Goal: Task Accomplishment & Management: Use online tool/utility

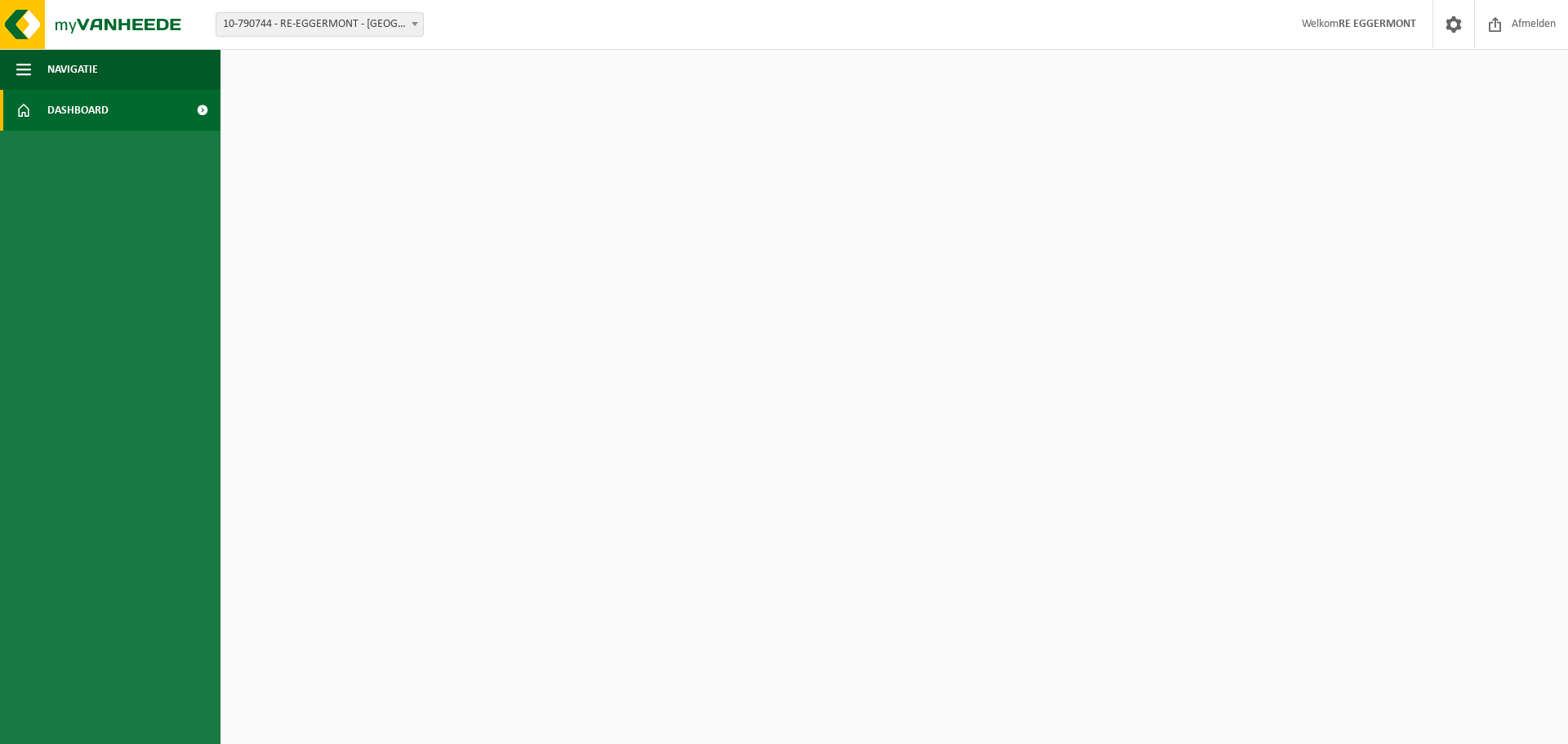
click at [404, 28] on span "10-790744 - RE-EGGERMONT - [GEOGRAPHIC_DATA]" at bounding box center [320, 25] width 207 height 23
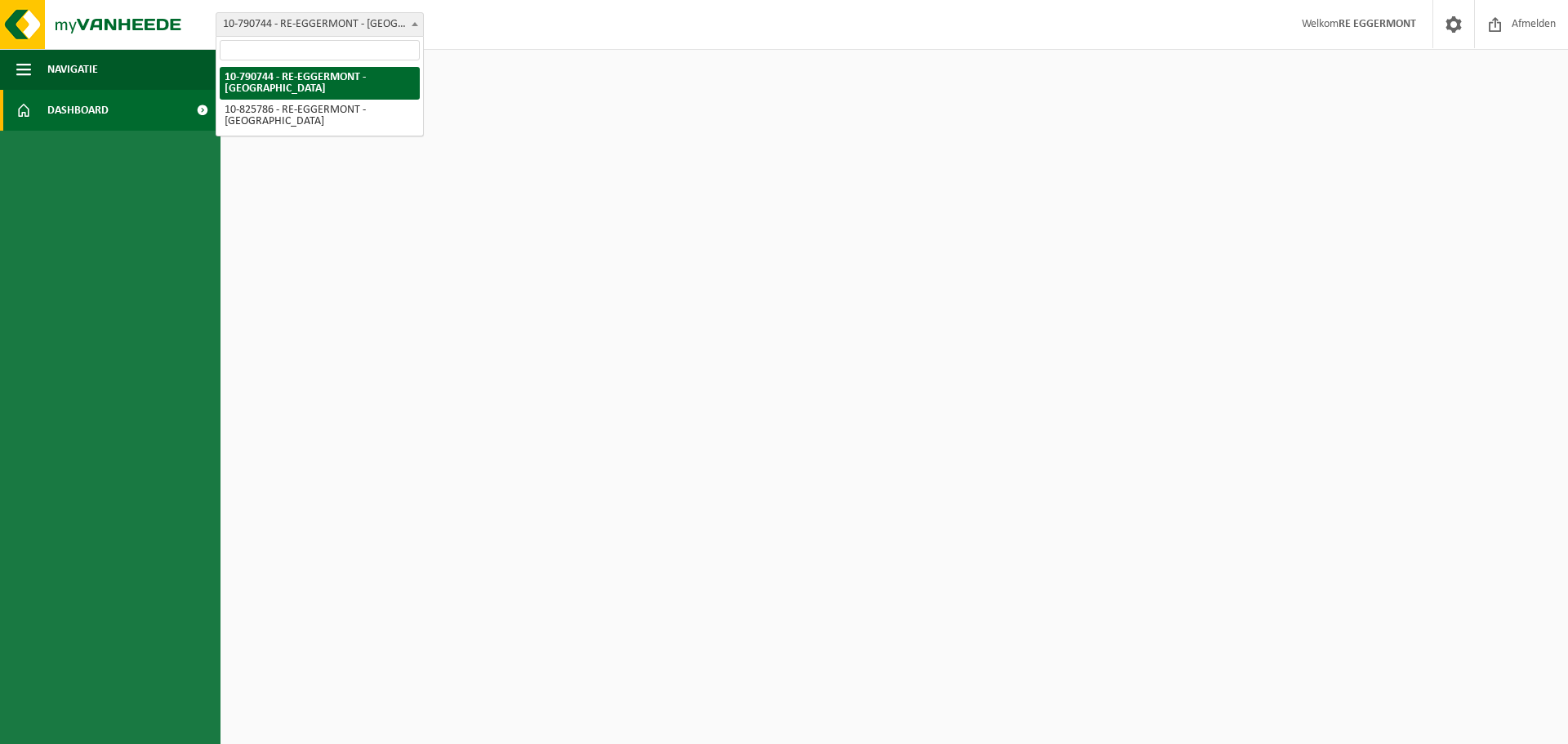
select select "85462"
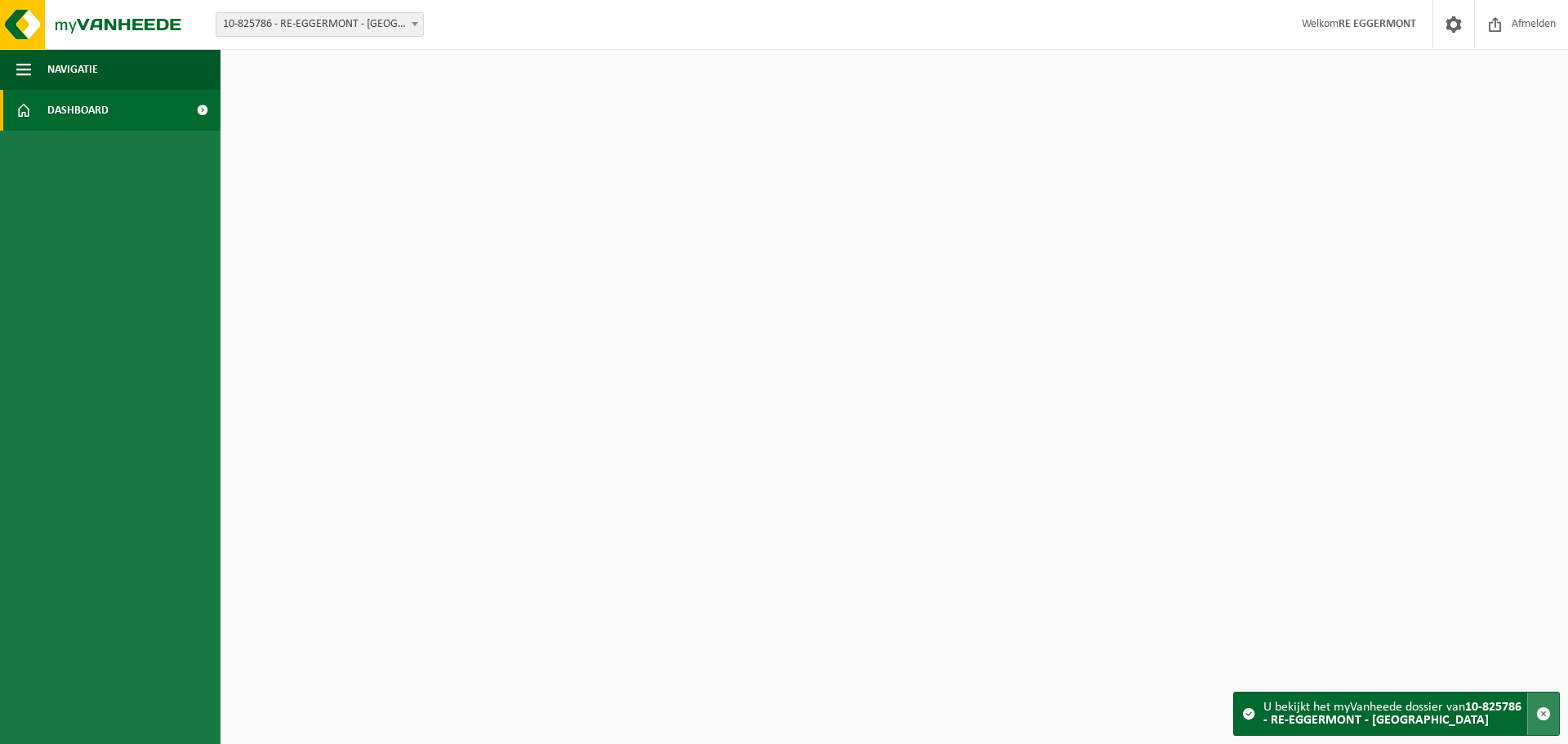
click at [1544, 715] on span "button" at bounding box center [1543, 714] width 14 height 14
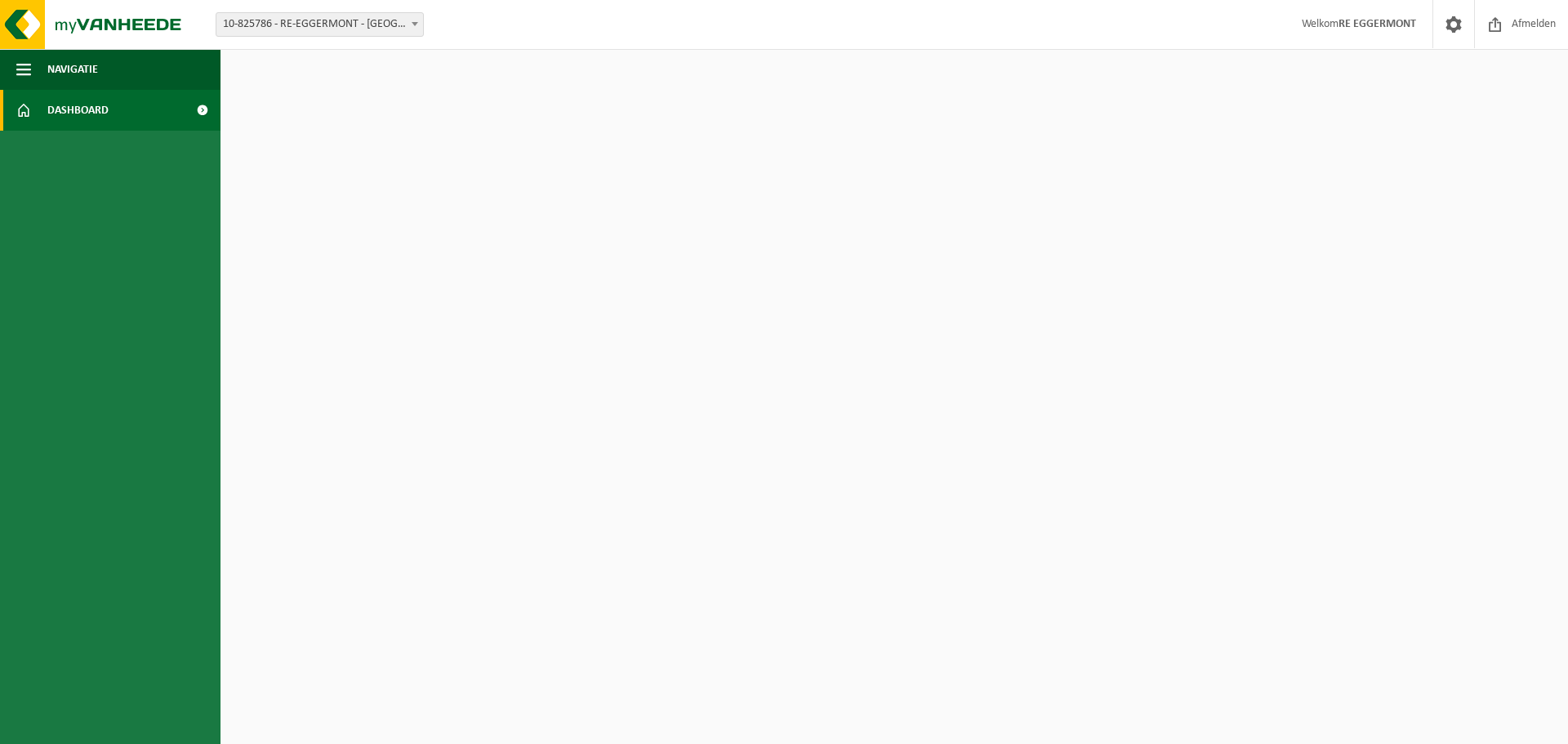
click at [726, 317] on html "Vestiging: 10-790744 - RE-EGGERMONT - DEINZE 10-825786 - RE-EGGERMONT - DEINZE …" at bounding box center [784, 372] width 1568 height 744
click at [198, 110] on span at bounding box center [201, 110] width 37 height 41
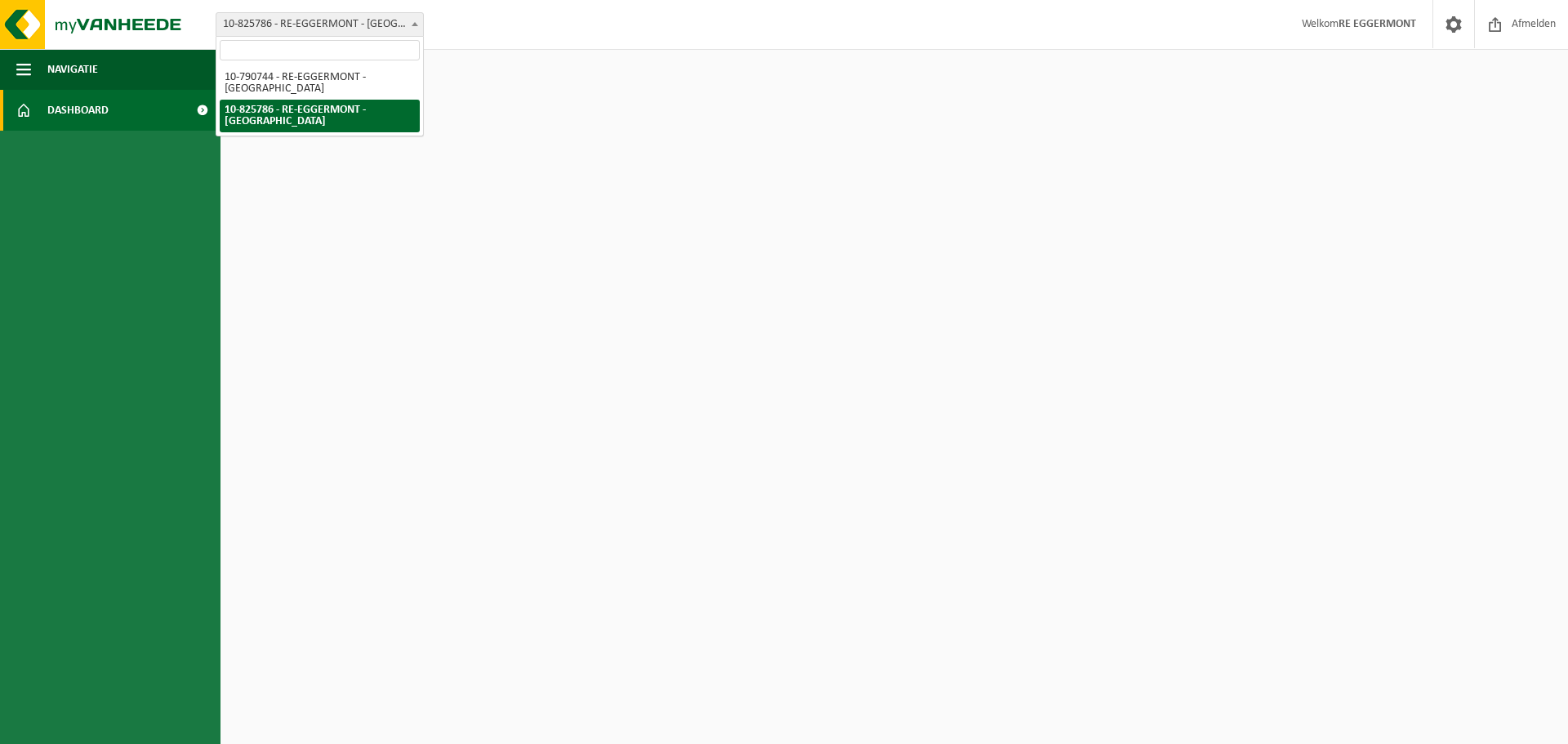
click at [408, 26] on span at bounding box center [414, 24] width 16 height 21
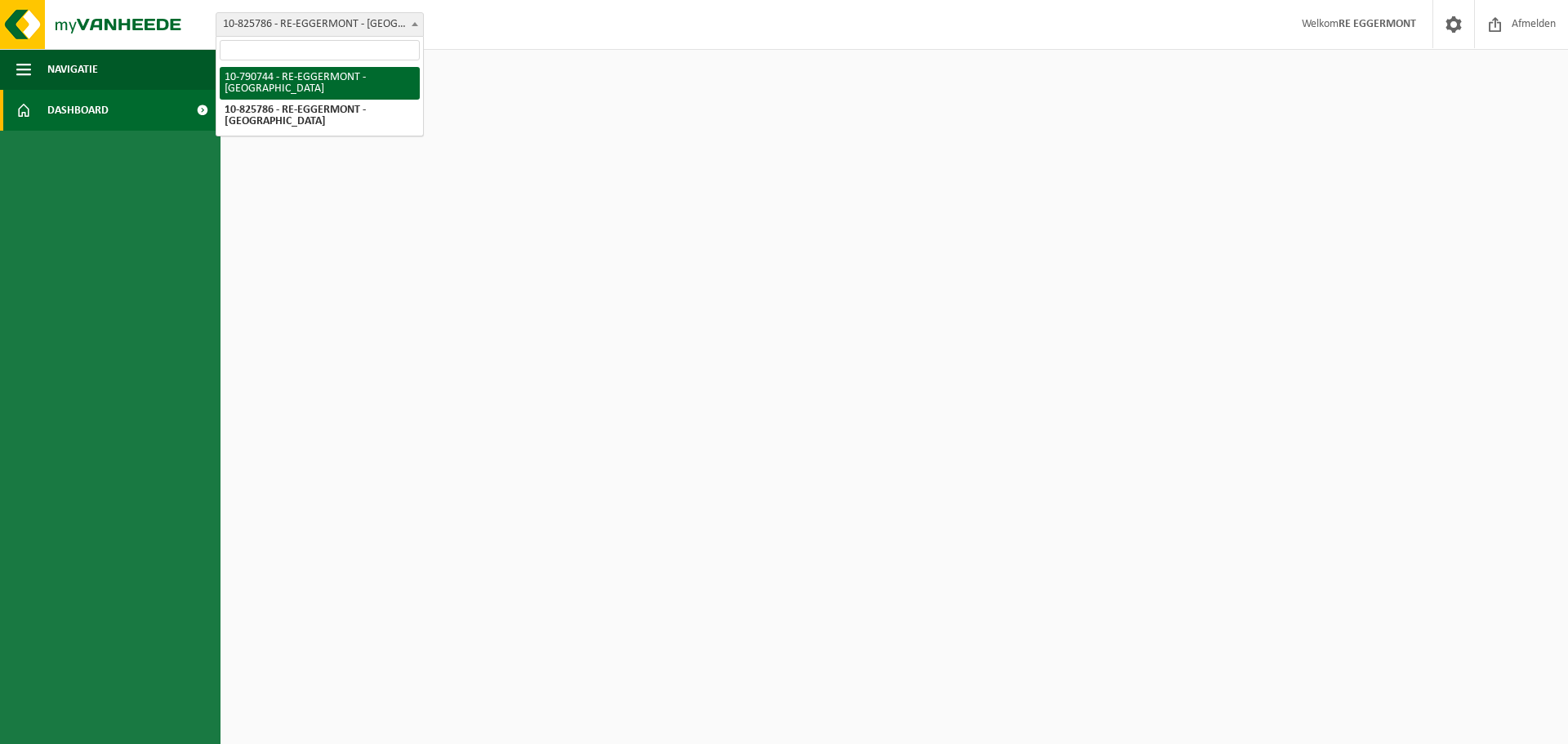
select select "30175"
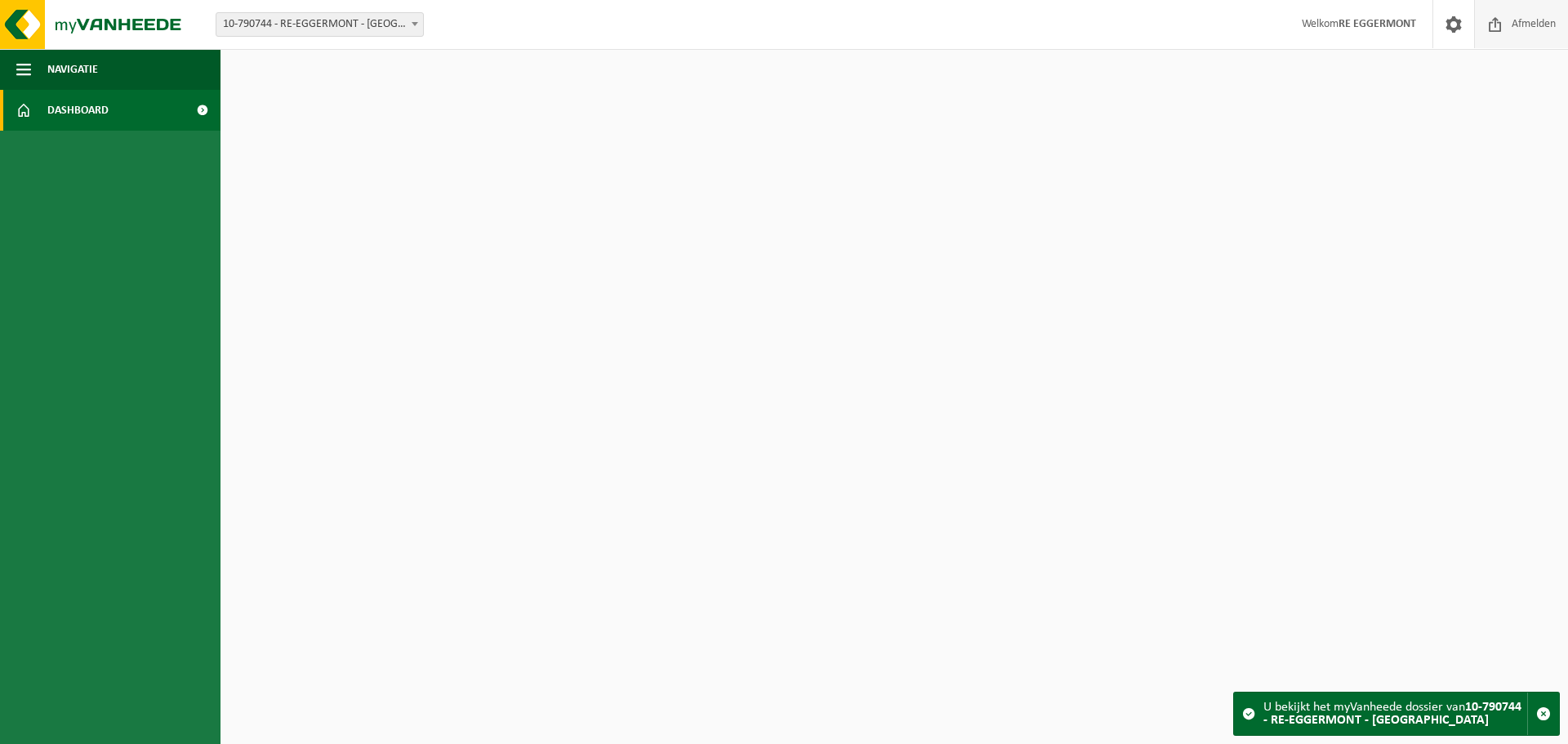
click at [1526, 19] on span "Afmelden" at bounding box center [1533, 24] width 53 height 48
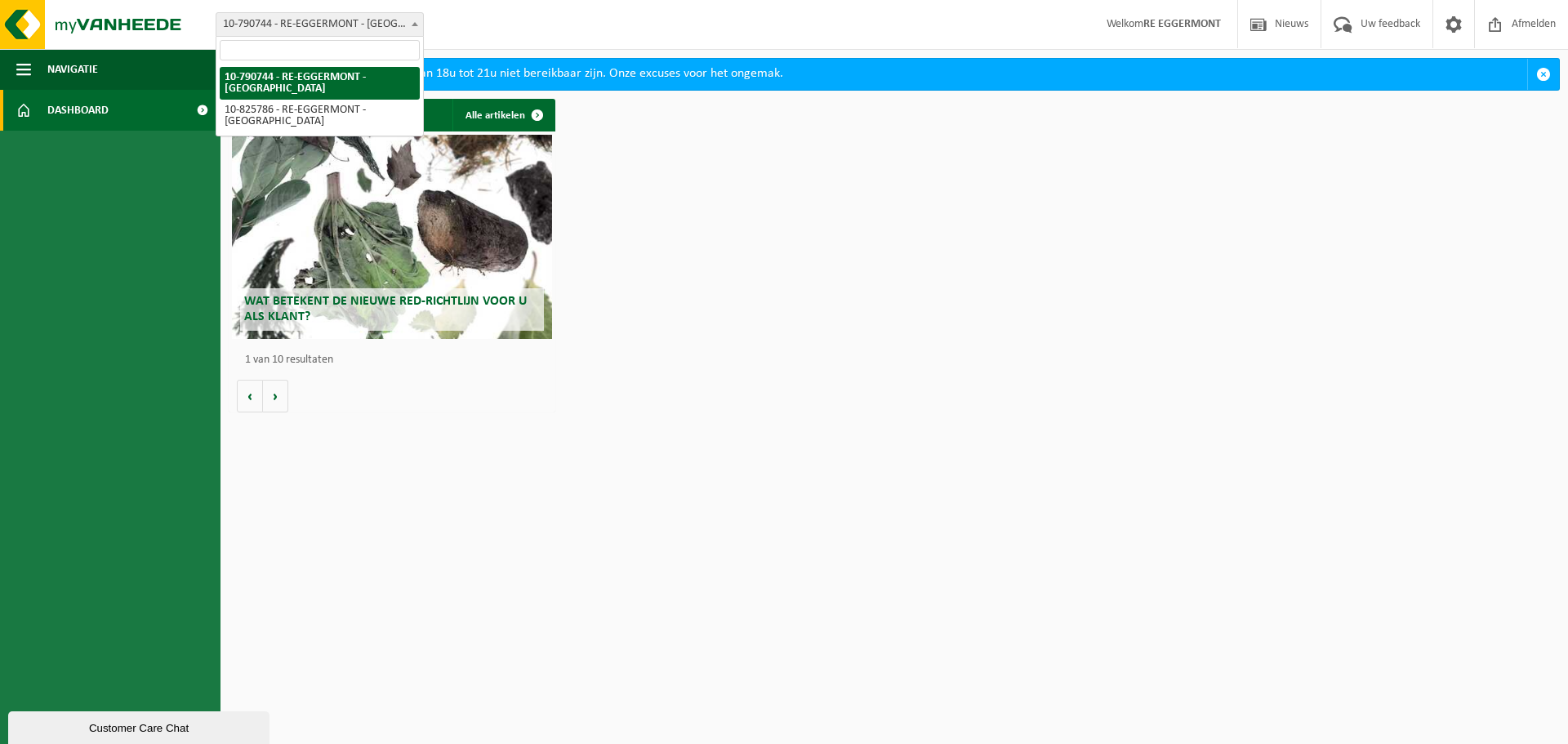
click at [416, 20] on span at bounding box center [414, 24] width 16 height 21
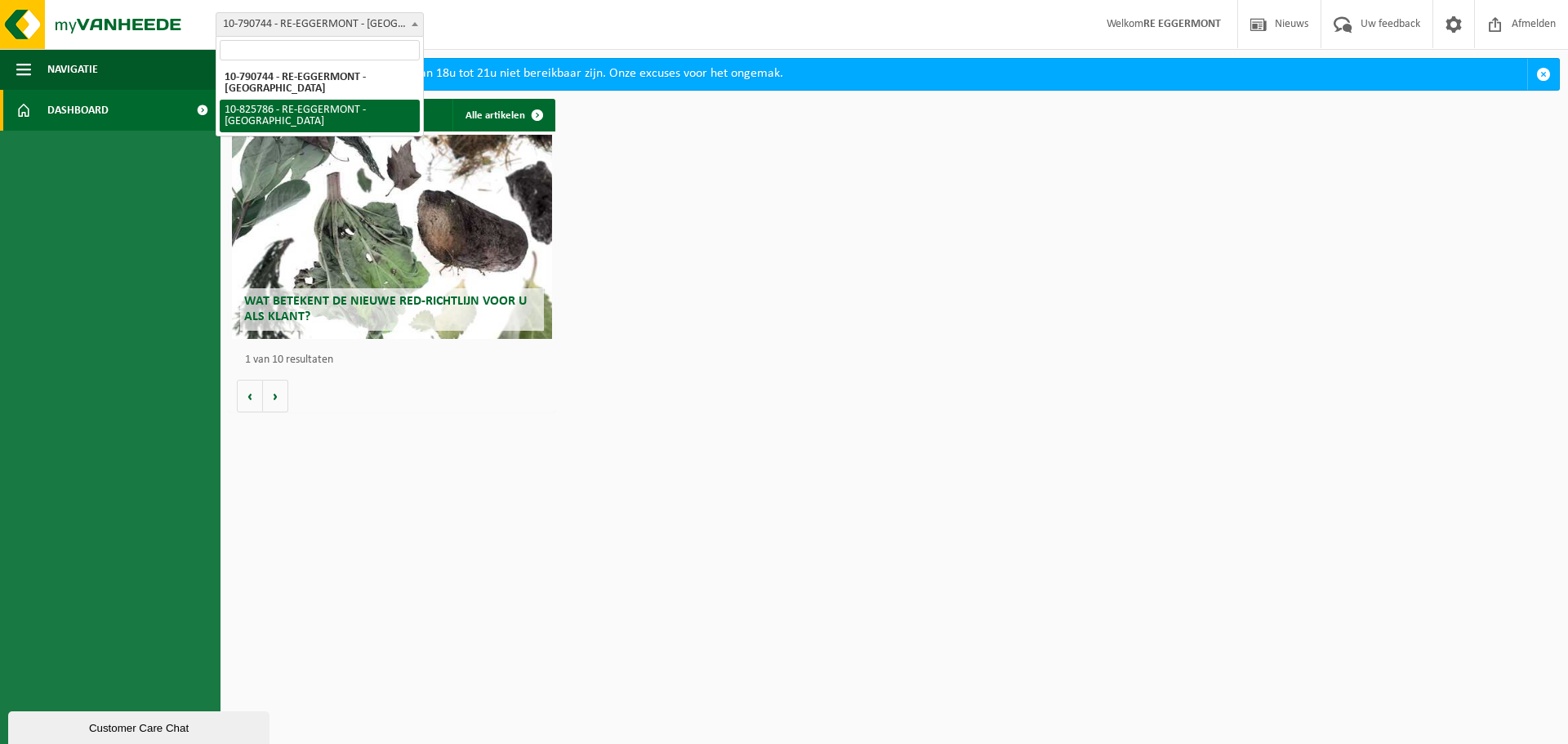
select select "85462"
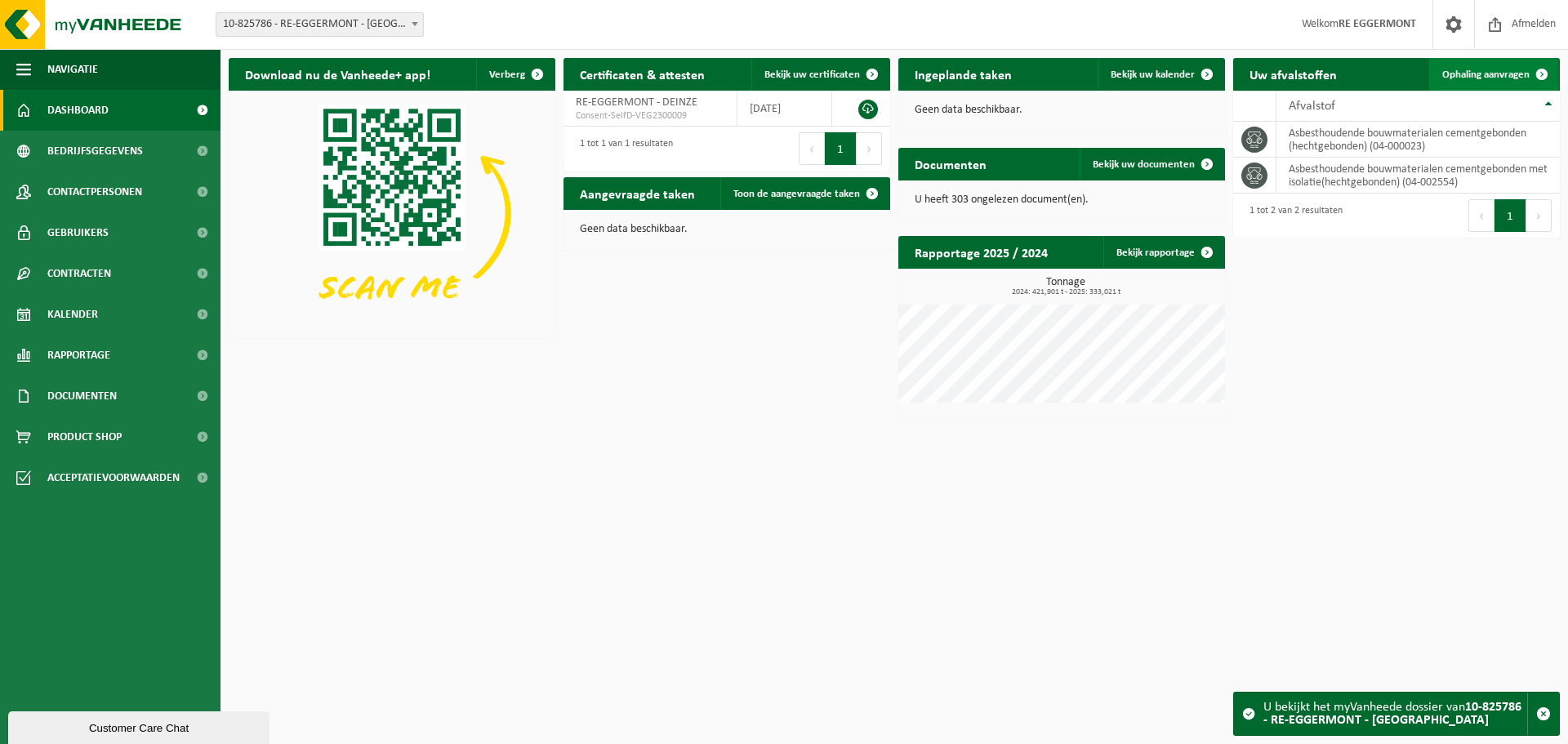
click at [1523, 78] on span "Ophaling aanvragen" at bounding box center [1485, 75] width 87 height 11
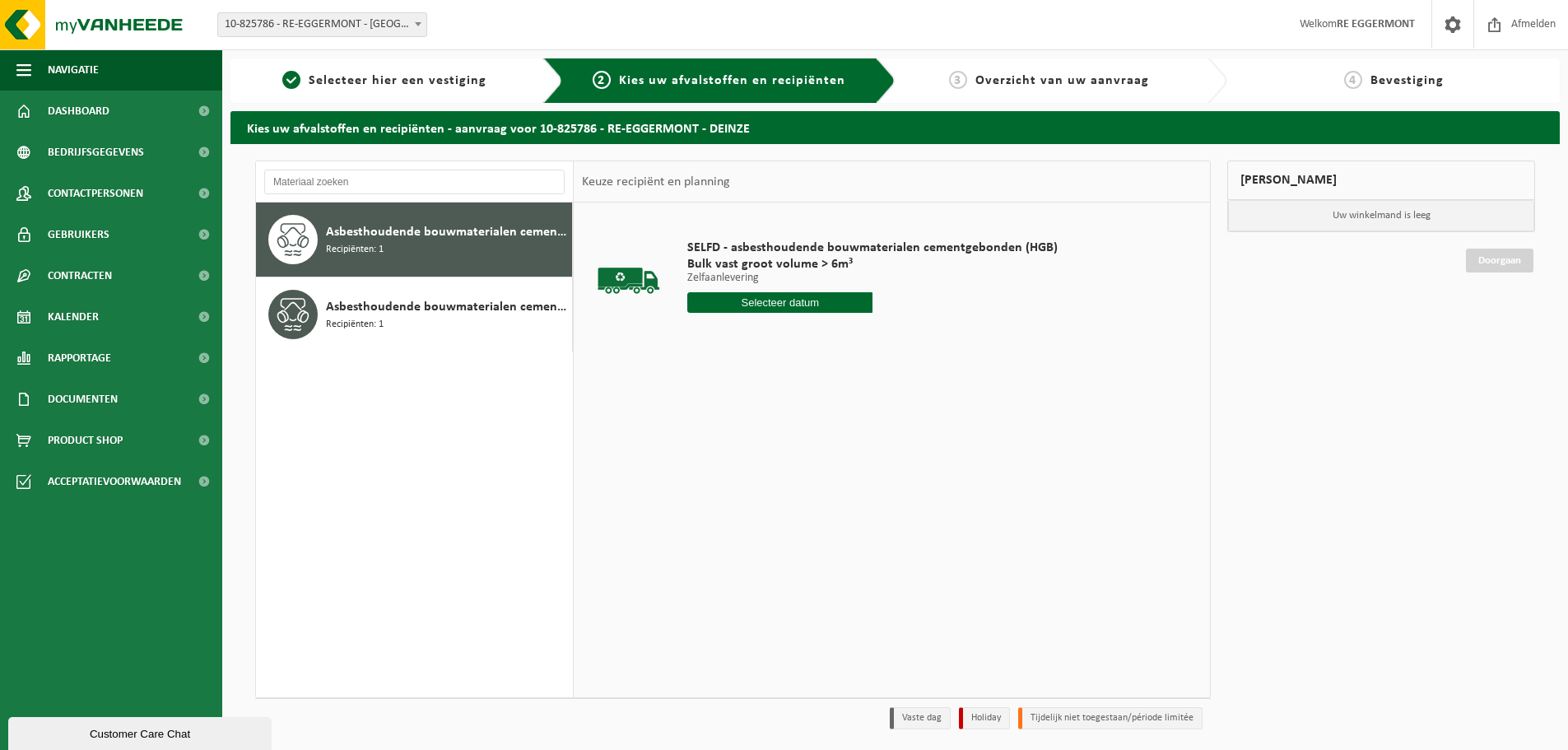
click at [796, 306] on input "text" at bounding box center [780, 302] width 185 height 21
click at [752, 448] on div "17" at bounding box center [761, 448] width 29 height 26
type input "Van [DATE]"
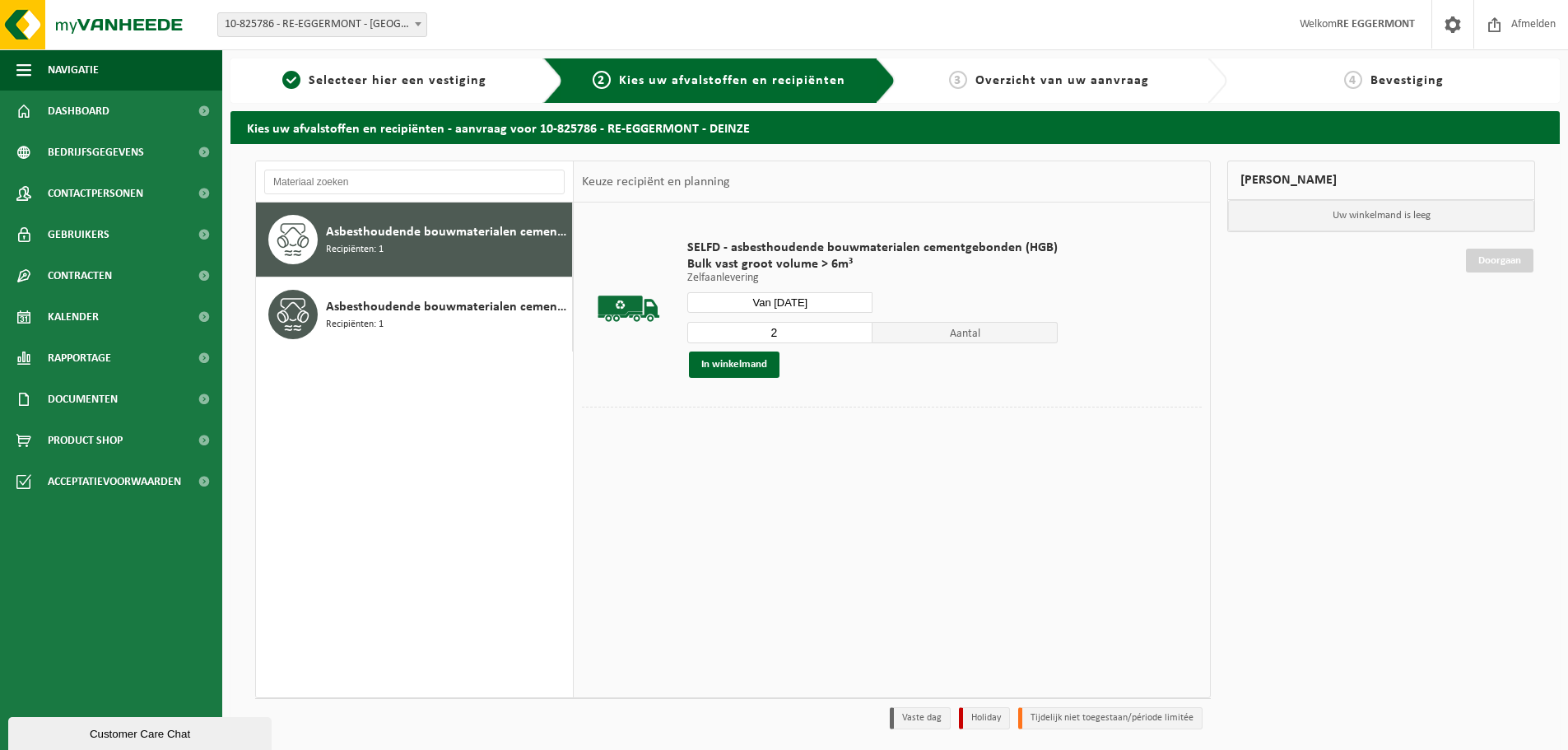
type input "2"
click at [857, 329] on input "2" at bounding box center [780, 332] width 185 height 22
click at [741, 369] on button "In winkelmand" at bounding box center [734, 364] width 91 height 26
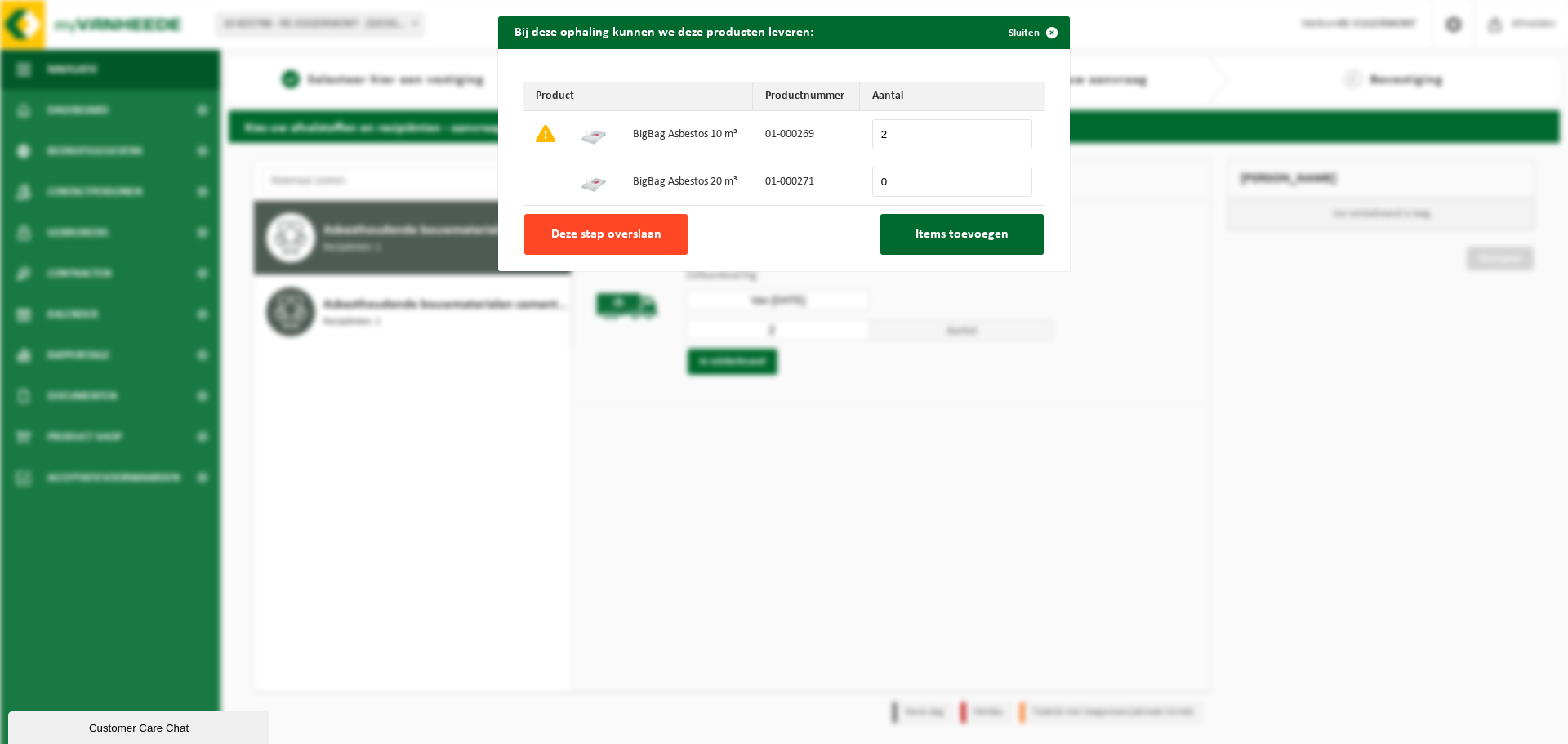
click at [543, 217] on button "Deze stap overslaan" at bounding box center [605, 234] width 163 height 41
type input "0"
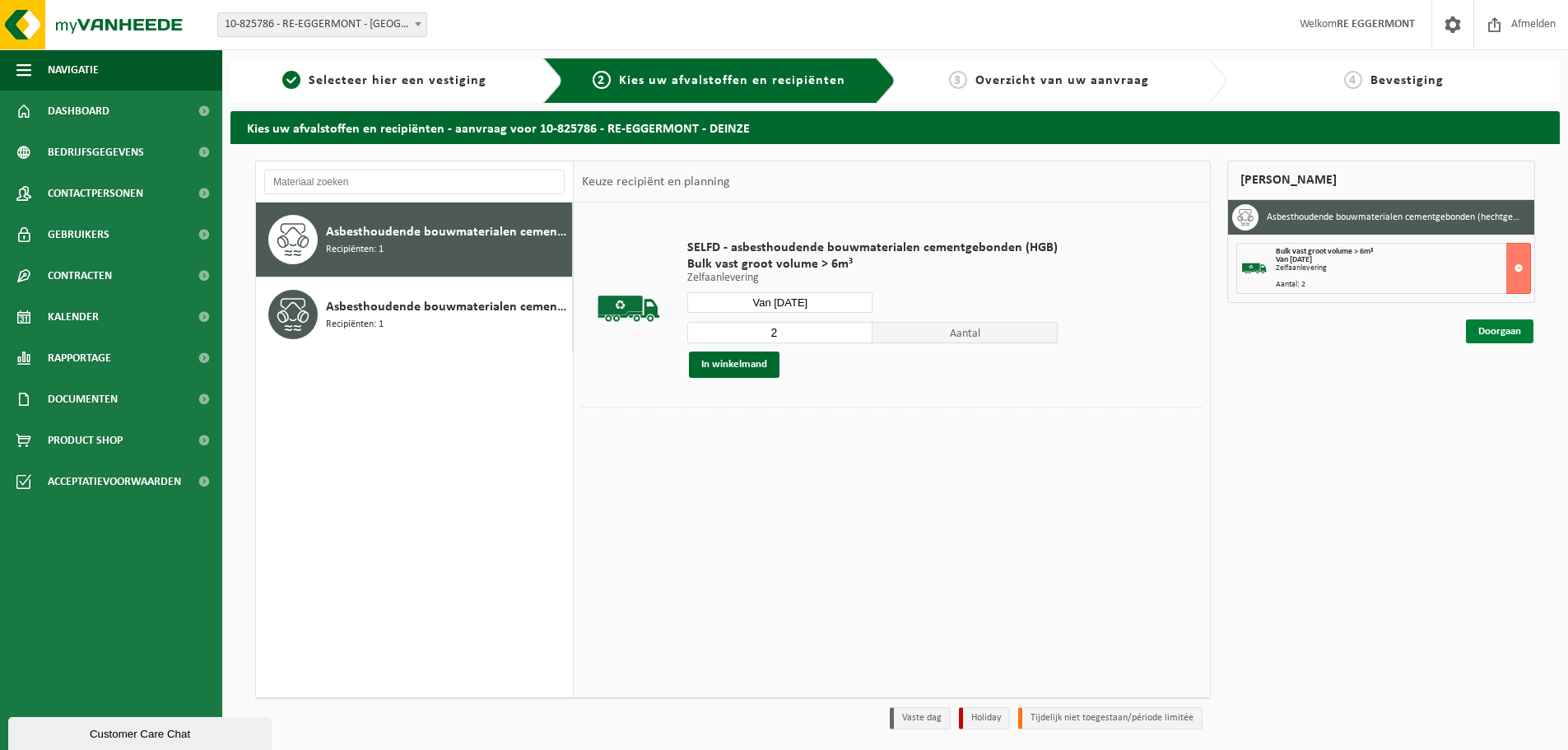
click at [1504, 325] on link "Doorgaan" at bounding box center [1499, 331] width 67 height 24
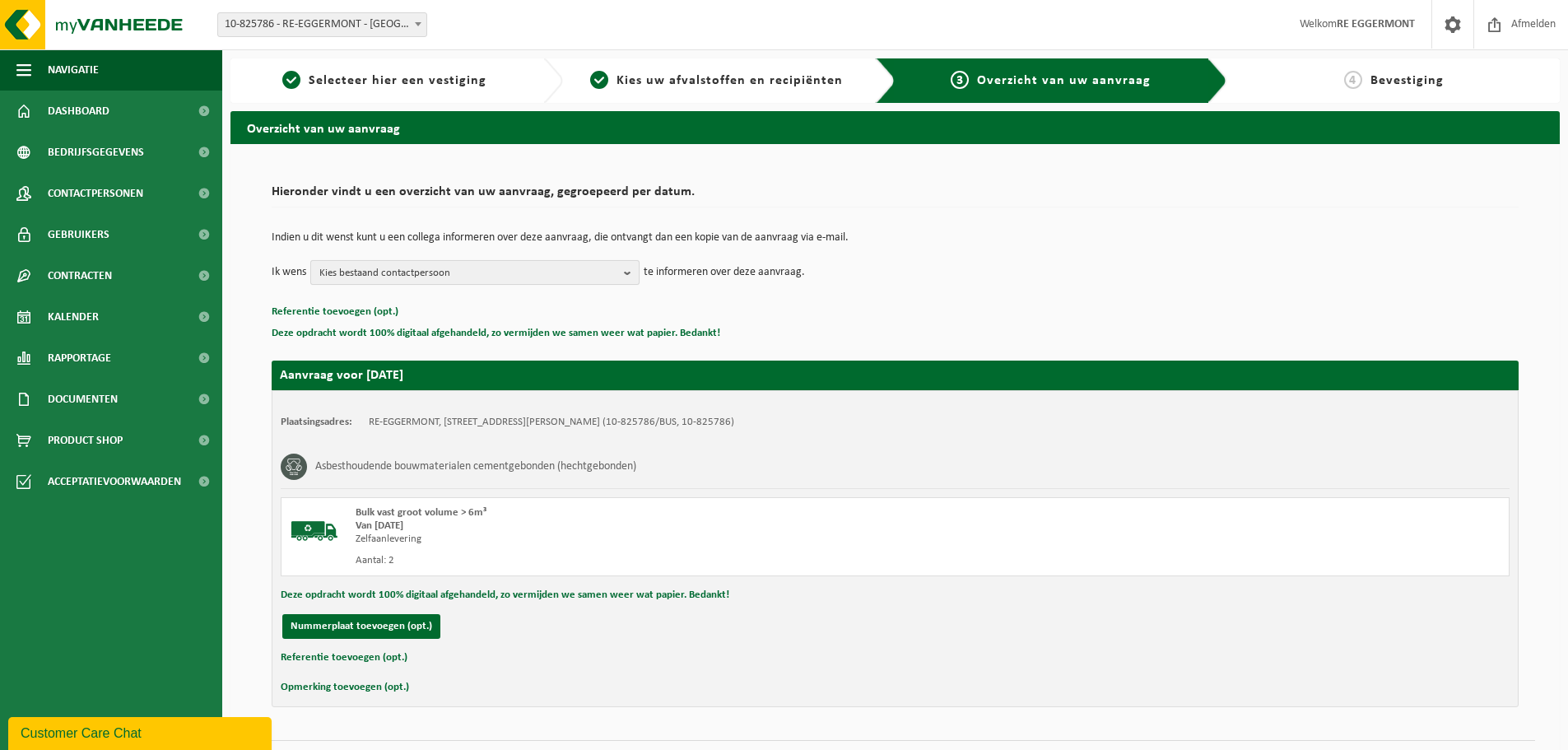
drag, startPoint x: 410, startPoint y: 262, endPoint x: 418, endPoint y: 271, distance: 12.0
click at [411, 263] on span "Kies bestaand contactpersoon" at bounding box center [469, 273] width 298 height 24
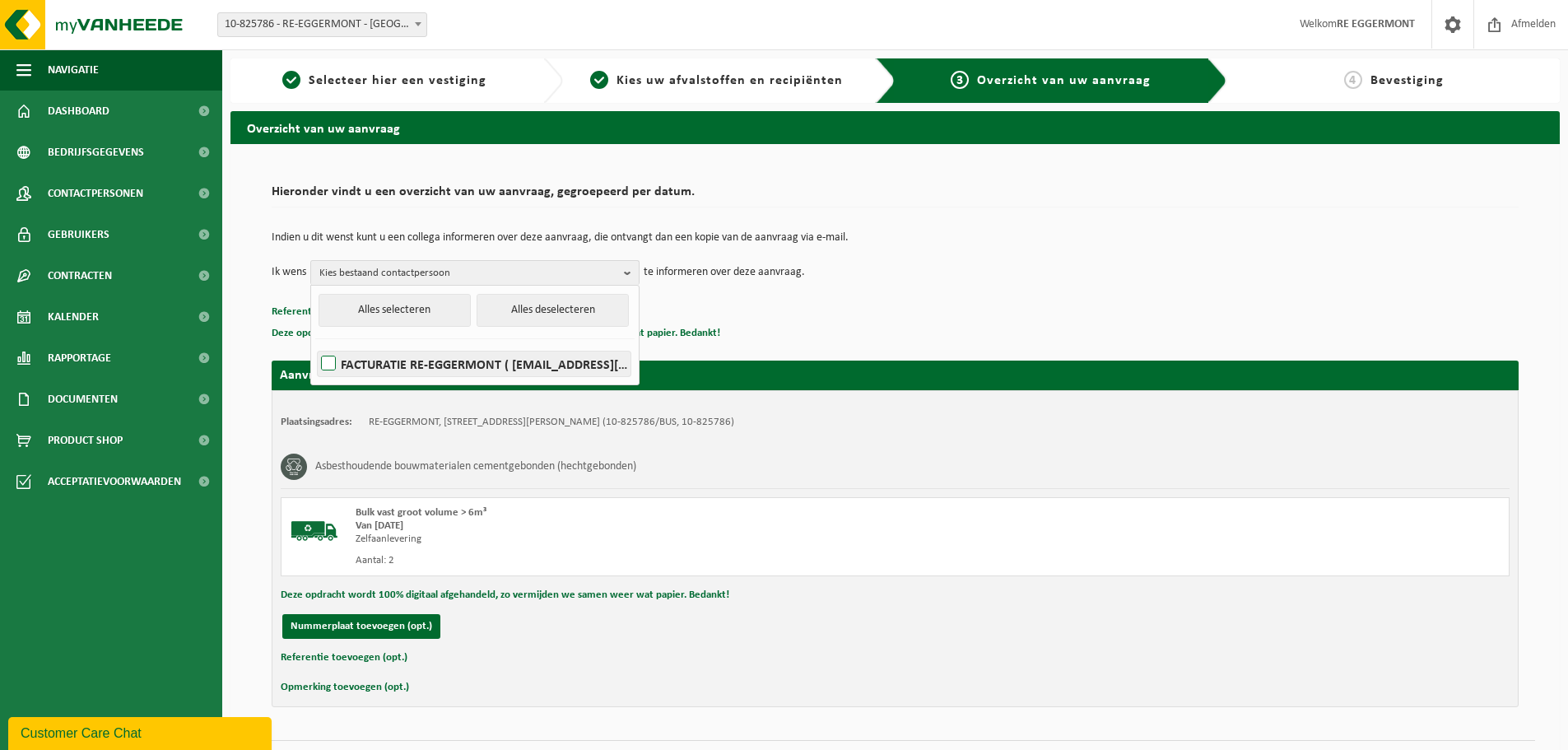
click at [401, 359] on label "FACTURATIE RE-EGGERMONT ( [EMAIL_ADDRESS][DOMAIN_NAME] )" at bounding box center [474, 363] width 313 height 24
click at [315, 343] on input "FACTURATIE RE-EGGERMONT ( [EMAIL_ADDRESS][DOMAIN_NAME] )" at bounding box center [314, 342] width 1 height 1
checkbox input "true"
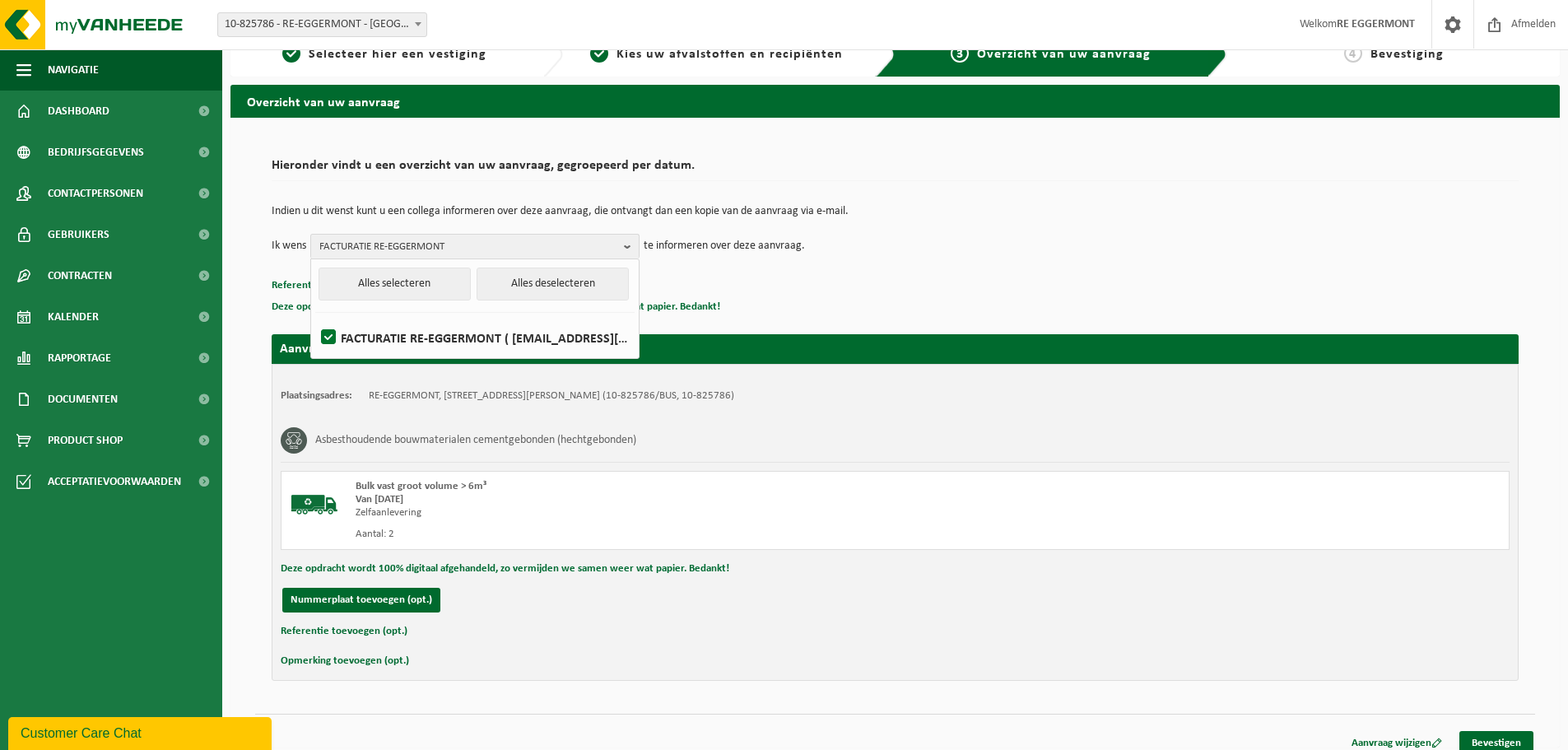
scroll to position [40, 0]
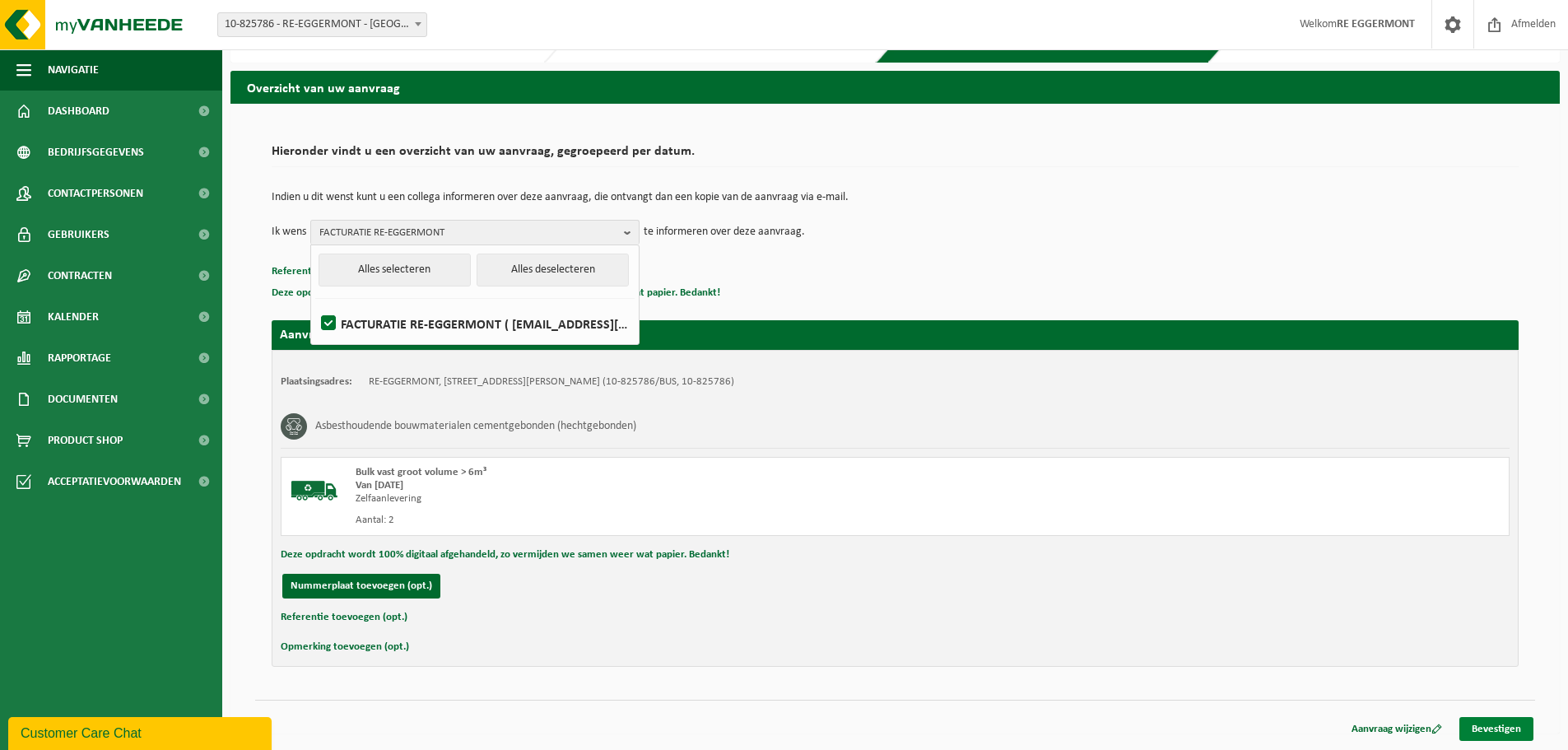
click at [1494, 723] on link "Bevestigen" at bounding box center [1496, 728] width 74 height 24
